Goal: Transaction & Acquisition: Purchase product/service

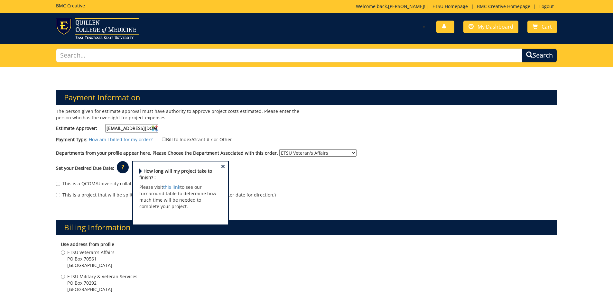
select select "262"
click at [354, 193] on div "This is a project that will be split billed. (BMC Creative will contact you at …" at bounding box center [306, 197] width 501 height 10
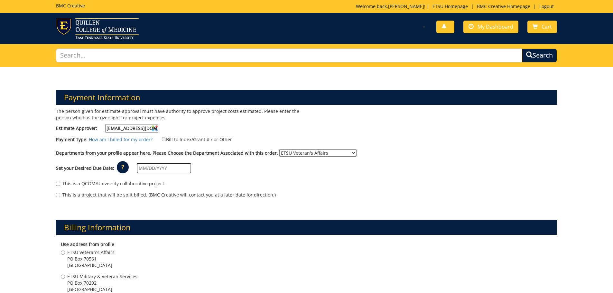
click at [147, 170] on input "text" at bounding box center [164, 168] width 54 height 10
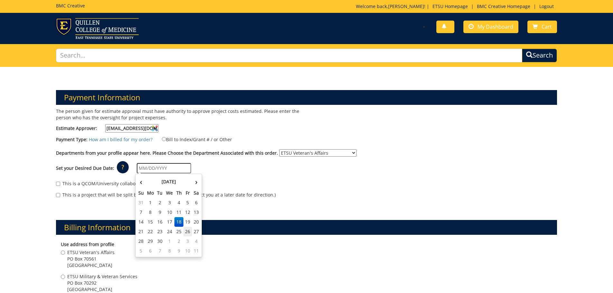
click at [186, 234] on td "26" at bounding box center [187, 232] width 9 height 10
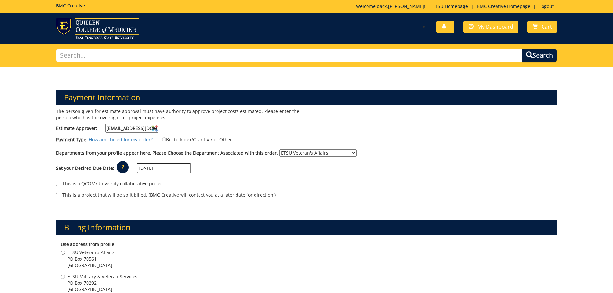
click at [150, 167] on input "[DATE]" at bounding box center [164, 168] width 54 height 10
click at [171, 244] on td "1" at bounding box center [169, 241] width 10 height 10
type input "[DATE]"
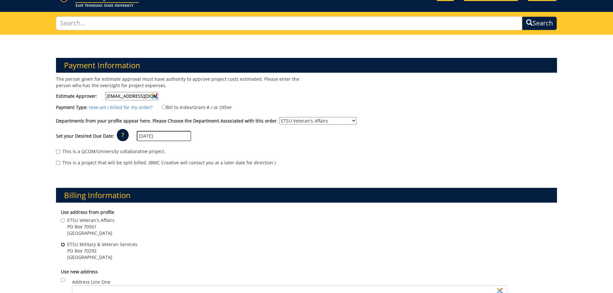
click at [62, 245] on input "ETSU Military & Veteran Services PO [GEOGRAPHIC_DATA]" at bounding box center [63, 245] width 4 height 4
radio input "true"
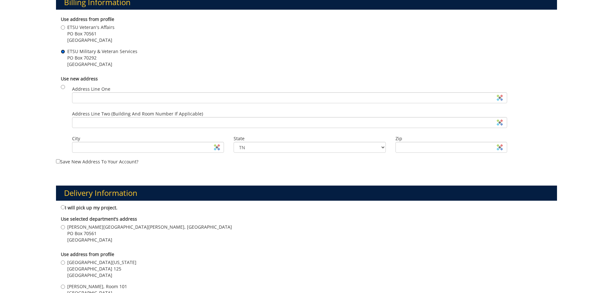
scroll to position [257, 0]
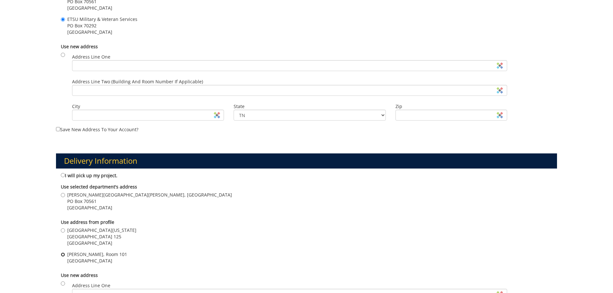
click at [61, 253] on input "[PERSON_NAME], [GEOGRAPHIC_DATA][STREET_ADDRESS]" at bounding box center [63, 255] width 4 height 4
radio input "true"
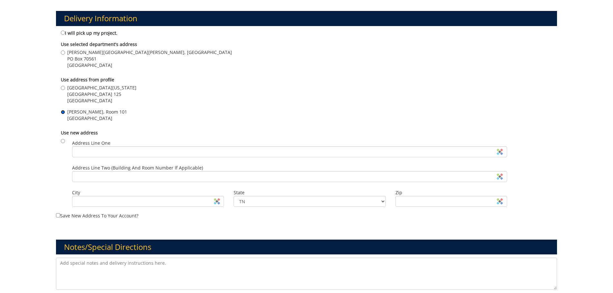
scroll to position [432, 0]
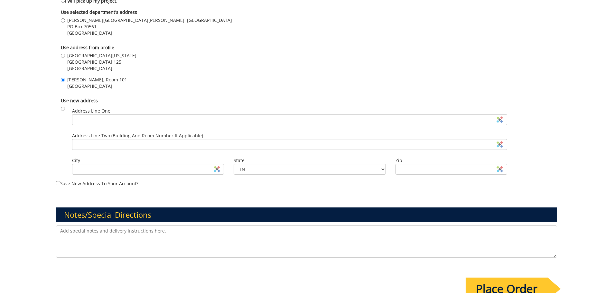
click at [276, 244] on textarea at bounding box center [306, 241] width 501 height 32
type textarea "P"
click at [108, 233] on textarea "Our office" at bounding box center [306, 241] width 501 height 32
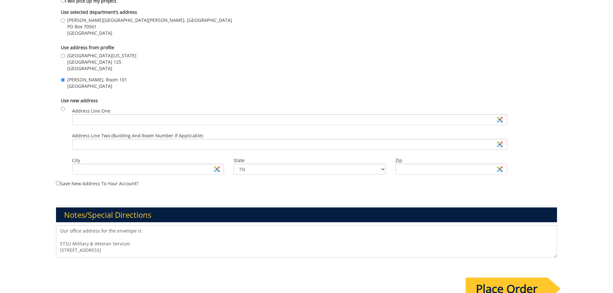
type textarea "Our office address for the envelope is ETSU Military & Veteran Services [STREET…"
click at [484, 284] on input "Place Order" at bounding box center [506, 289] width 82 height 23
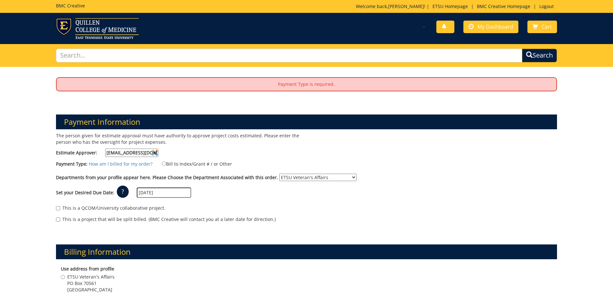
scroll to position [32, 0]
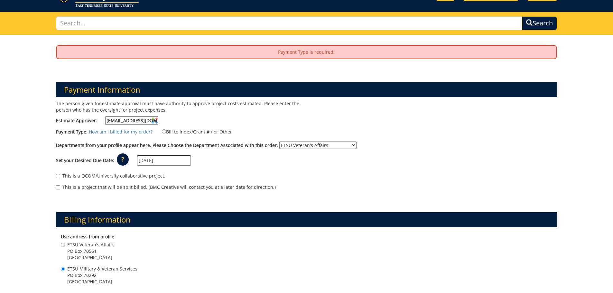
click at [345, 146] on select "No Department (Personal Order) ETSU Veteran's Affairs" at bounding box center [317, 145] width 77 height 7
click at [170, 200] on div "Billing Information Use address from profile ETSU Veteran's Affairs [GEOGRAPHIC…" at bounding box center [306, 292] width 511 height 191
click at [163, 129] on input "Bill to Index/Grant # / or Other" at bounding box center [164, 131] width 4 height 4
radio input "true"
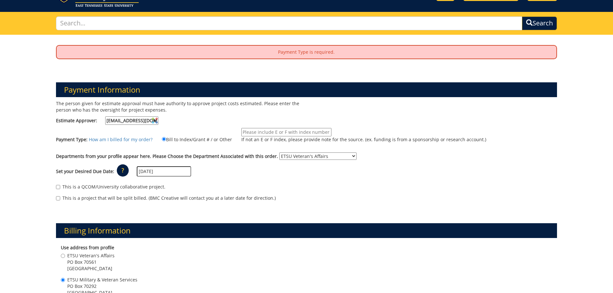
click at [264, 133] on input "If not an E or F index, please provide note for the source. (ex. funding is fro…" at bounding box center [286, 132] width 90 height 8
paste input "10-26020-100000-100-{INSERT ACCOUNT}-400-999-999-999"
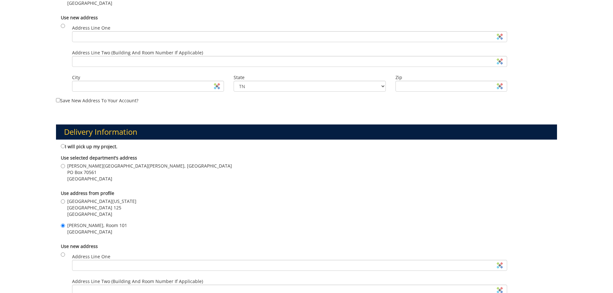
scroll to position [564, 0]
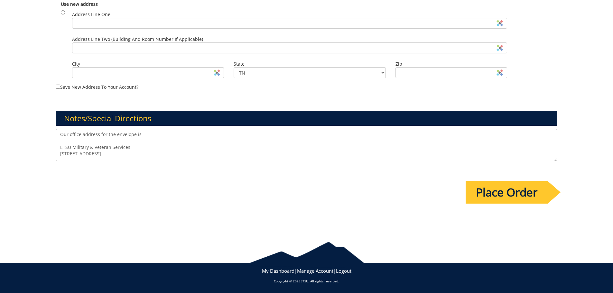
type input "10-26020-100000-100-{INSERT ACCOUNT}-400-999-999-999"
click at [478, 187] on input "Place Order" at bounding box center [506, 192] width 82 height 23
